Goal: Task Accomplishment & Management: Manage account settings

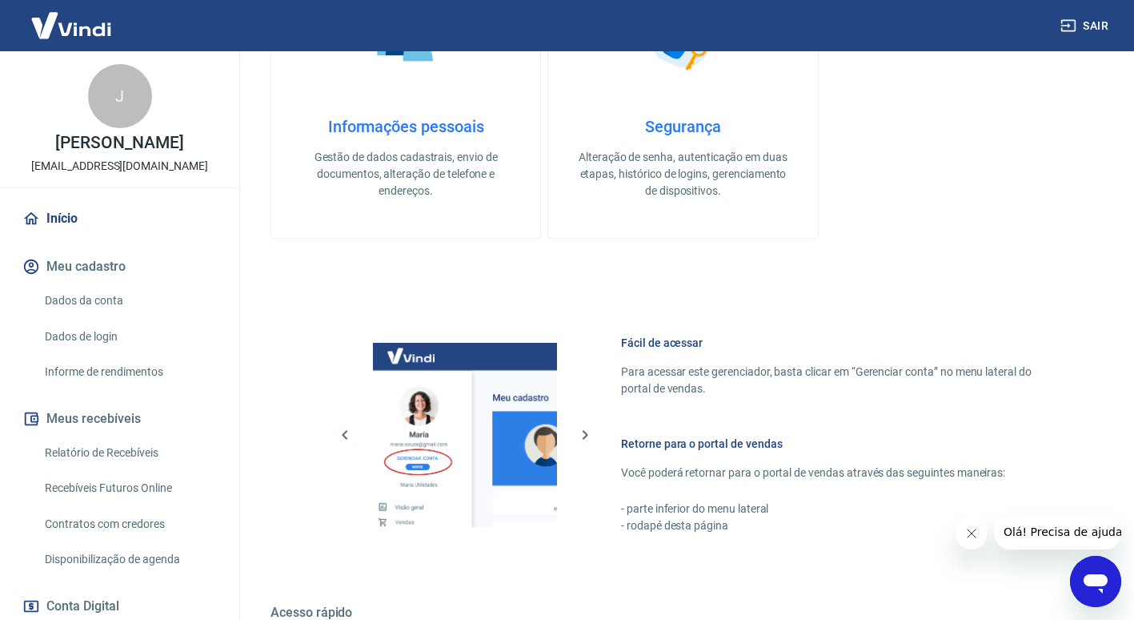
scroll to position [640, 0]
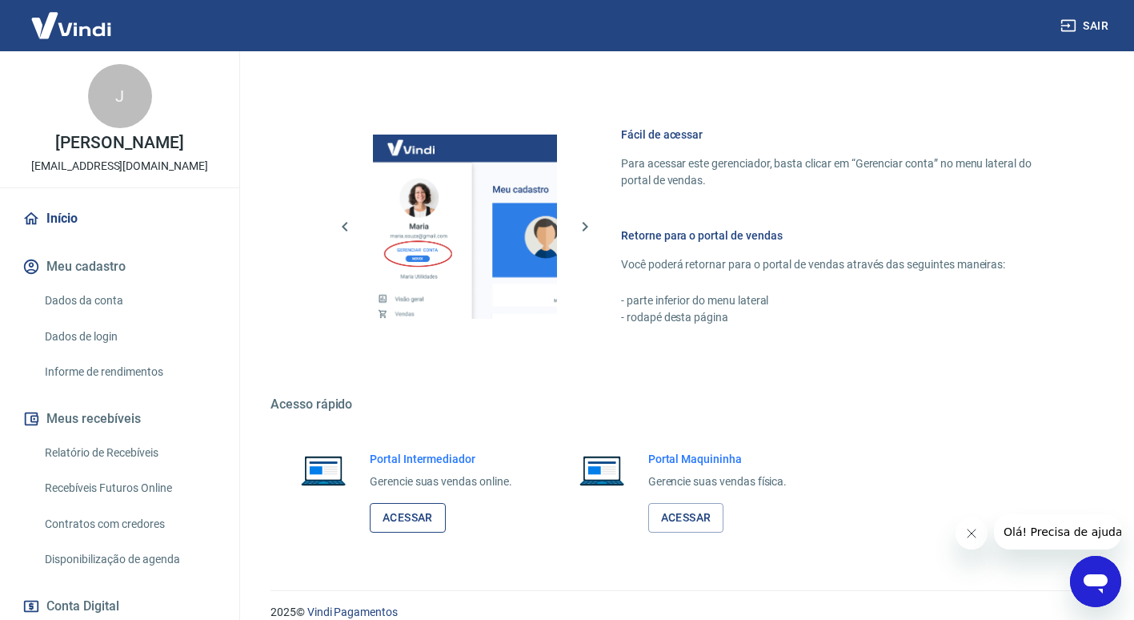
click at [445, 519] on link "Acessar" at bounding box center [408, 518] width 76 height 30
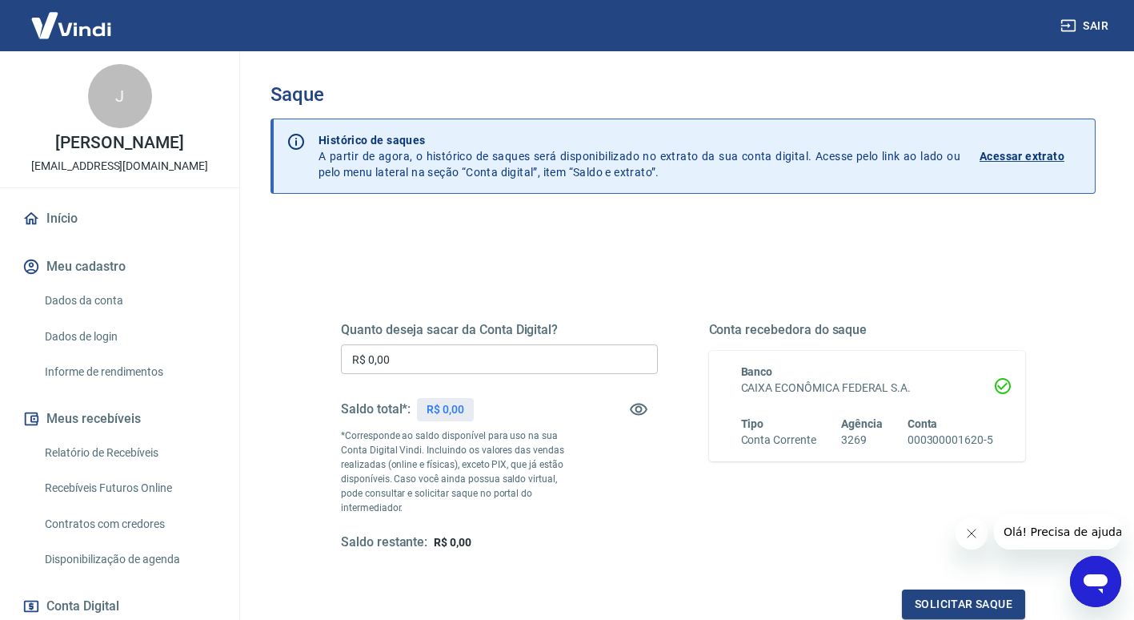
click at [436, 367] on input "R$ 0,00" at bounding box center [499, 359] width 317 height 30
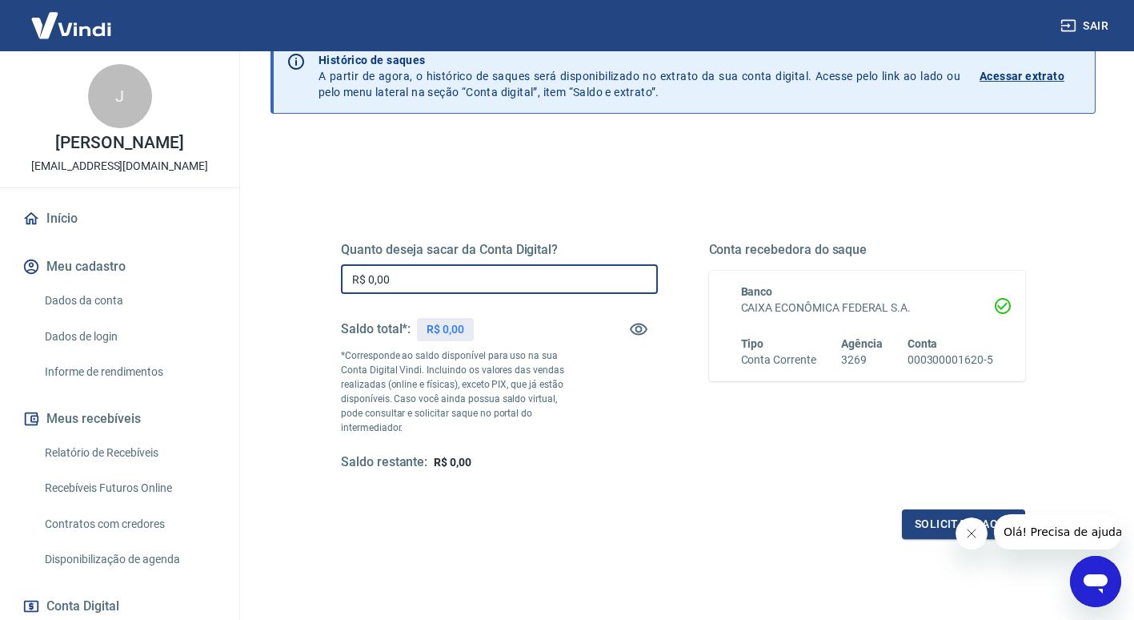
scroll to position [80, 0]
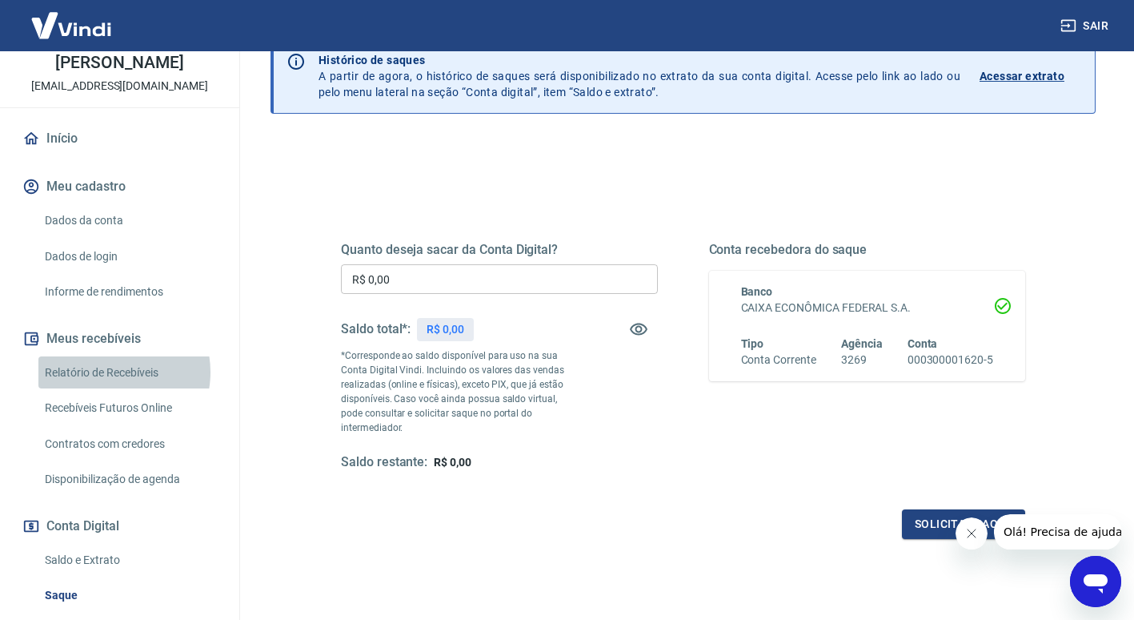
click at [114, 388] on link "Relatório de Recebíveis" at bounding box center [129, 372] width 182 height 33
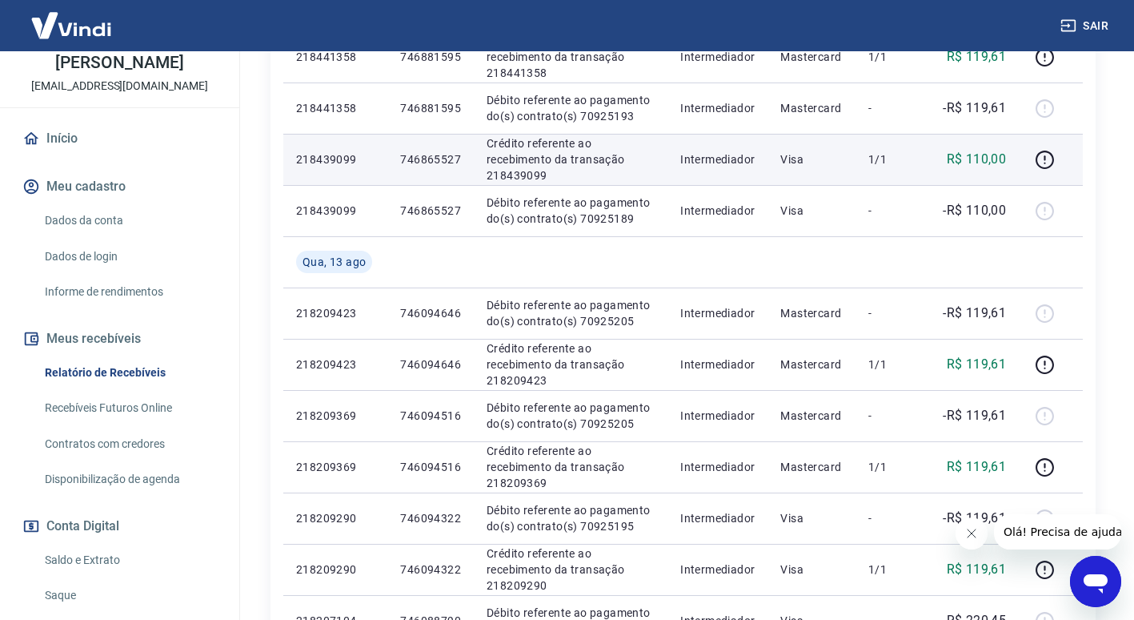
scroll to position [1121, 0]
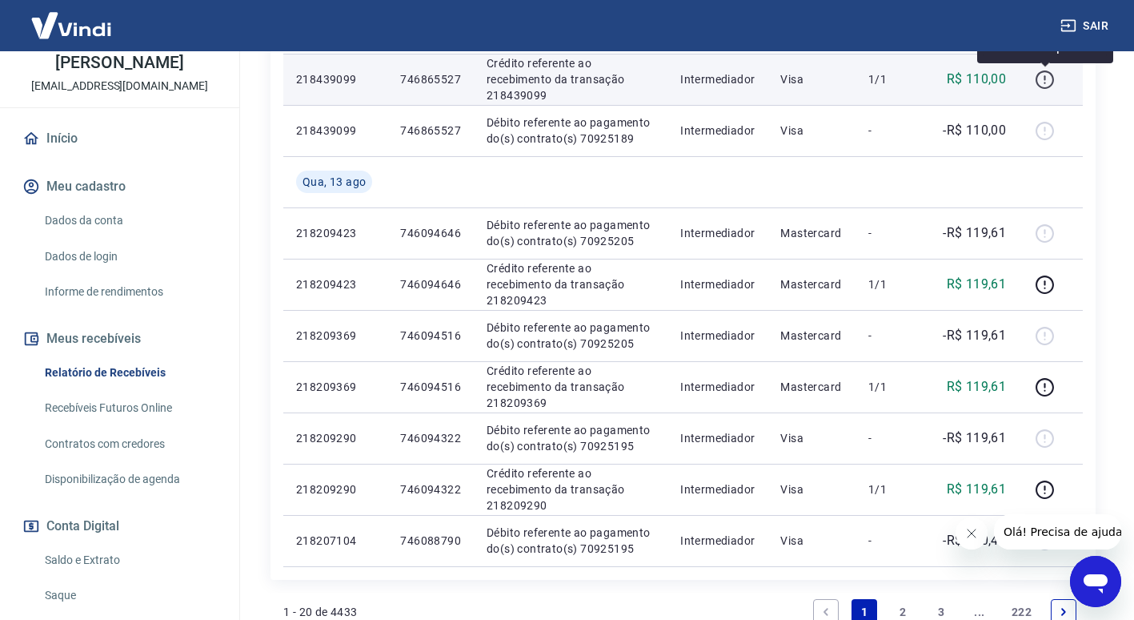
click at [1045, 82] on icon "button" at bounding box center [1045, 80] width 20 height 20
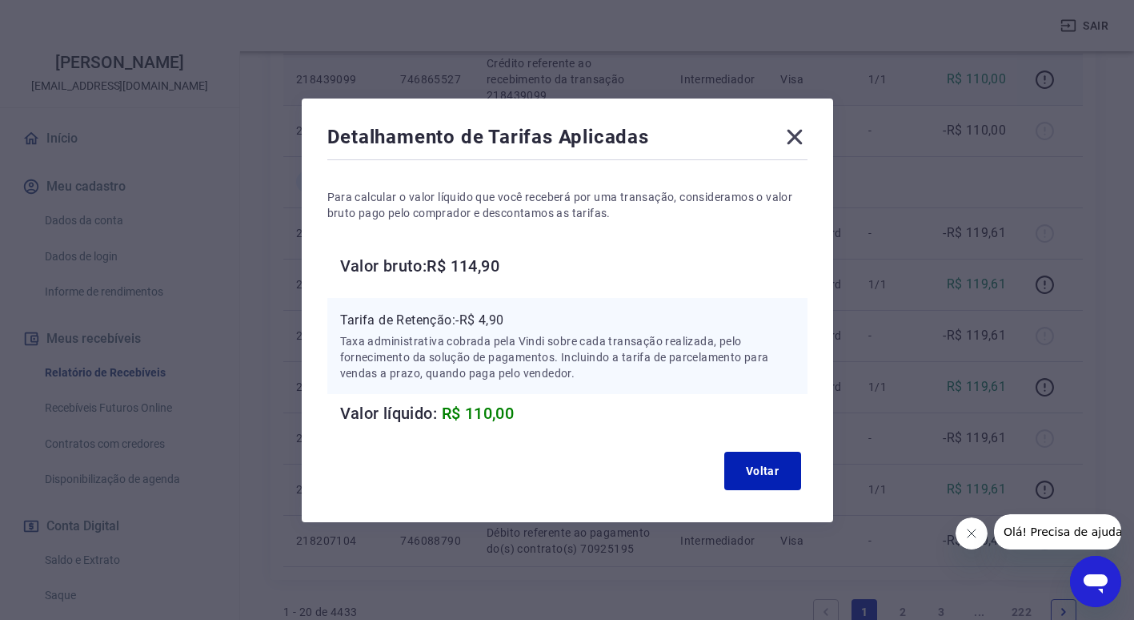
click at [802, 134] on icon at bounding box center [794, 136] width 15 height 15
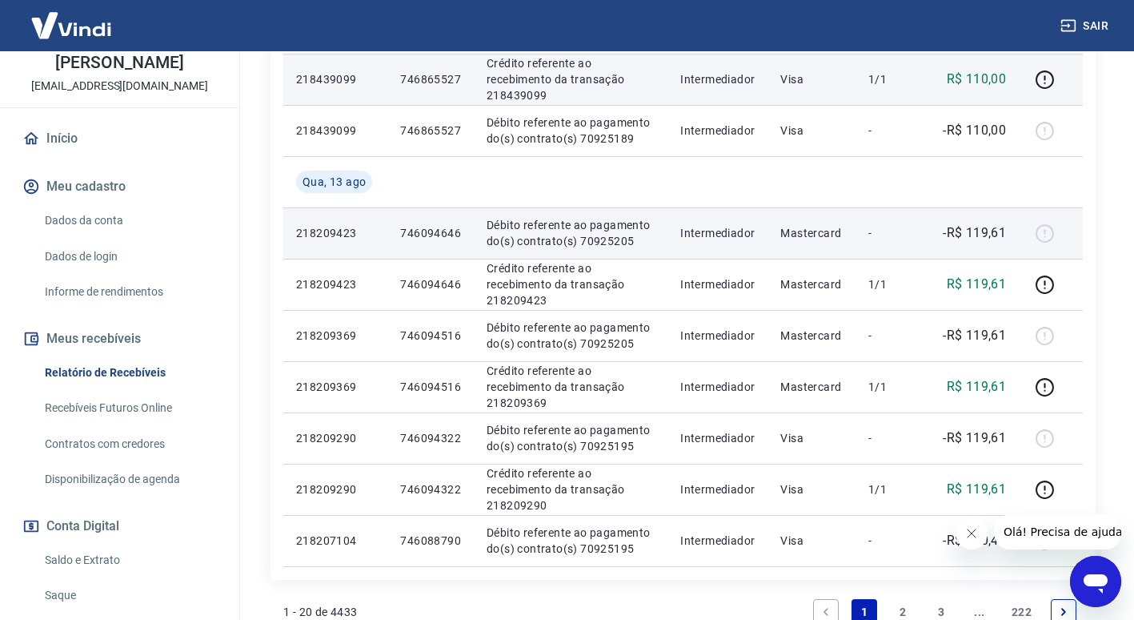
click at [1046, 232] on div at bounding box center [1051, 233] width 38 height 26
click at [1043, 232] on div at bounding box center [1051, 233] width 38 height 26
drag, startPoint x: 820, startPoint y: 243, endPoint x: 681, endPoint y: 243, distance: 139.3
click at [818, 243] on td "Mastercard" at bounding box center [812, 232] width 88 height 51
click at [335, 238] on p "218209423" at bounding box center [335, 233] width 78 height 16
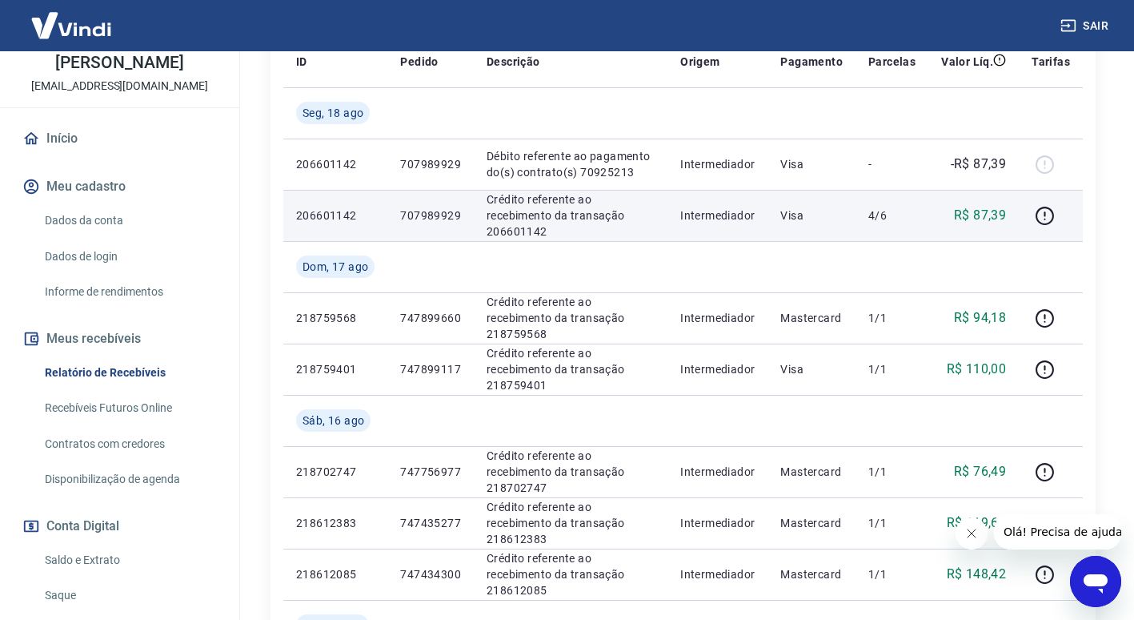
scroll to position [320, 0]
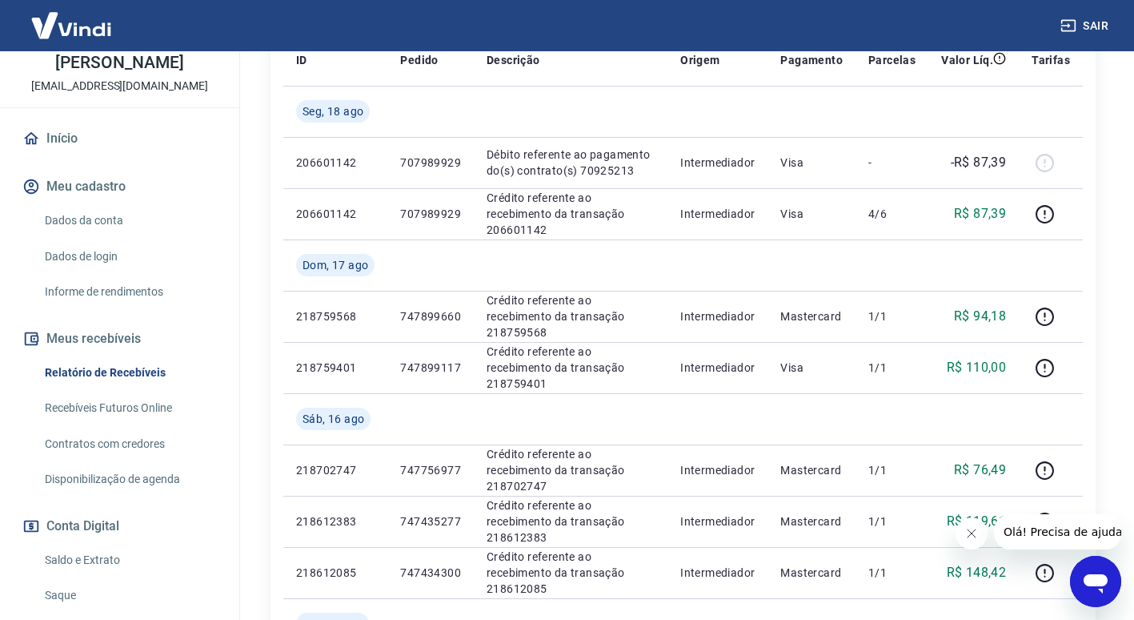
click at [82, 156] on link "Início" at bounding box center [119, 138] width 201 height 35
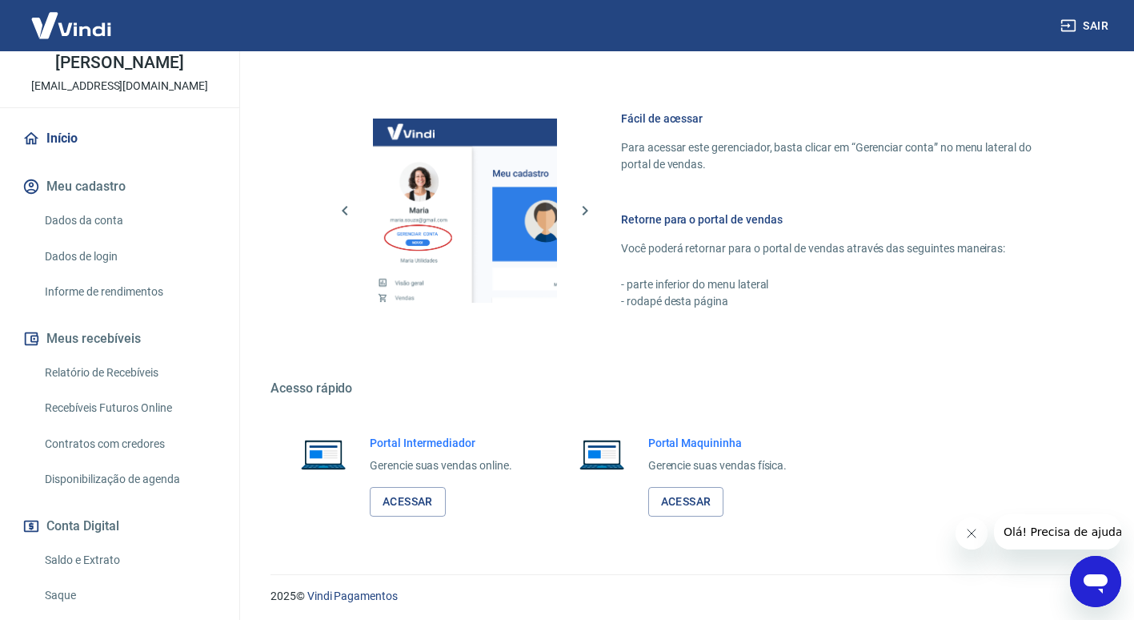
scroll to position [660, 0]
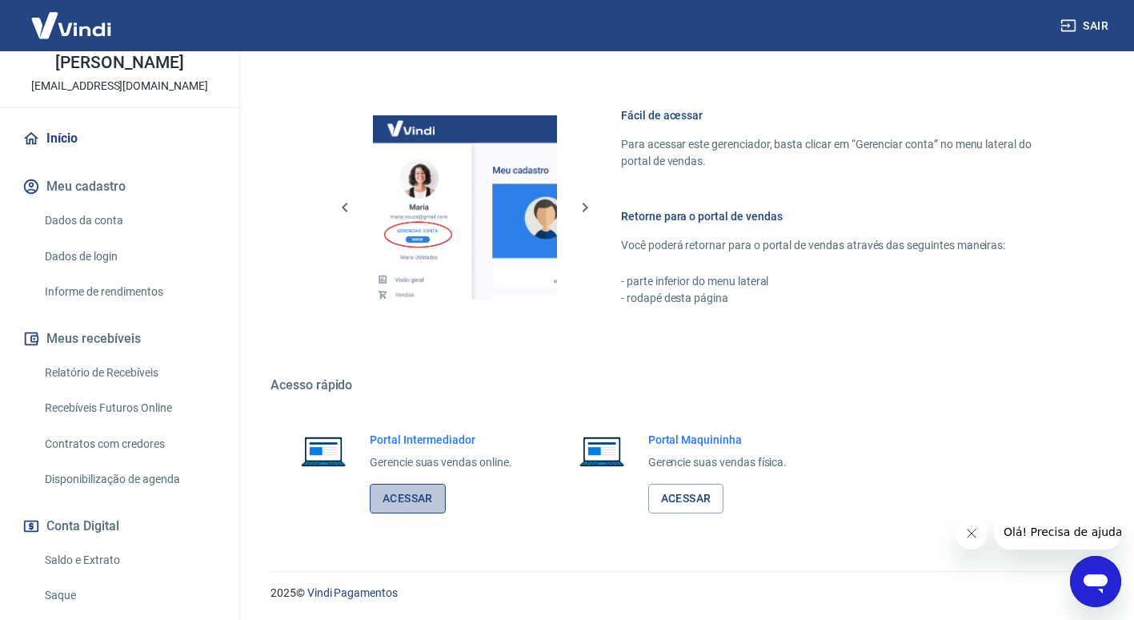
click at [408, 500] on link "Acessar" at bounding box center [408, 499] width 76 height 30
